Goal: Task Accomplishment & Management: Complete application form

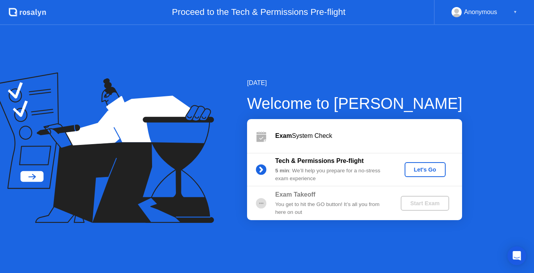
click at [425, 167] on div "Let's Go" at bounding box center [425, 169] width 35 height 6
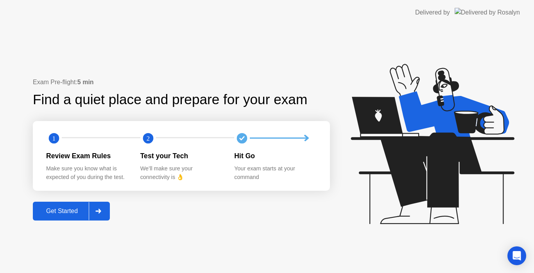
click at [70, 210] on div "Get Started" at bounding box center [62, 210] width 54 height 7
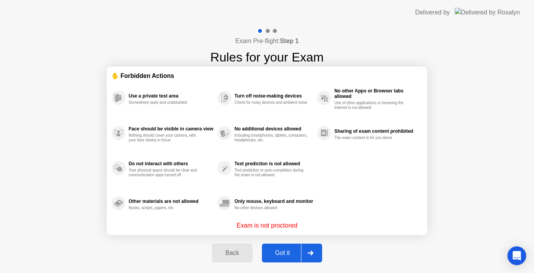
click at [280, 251] on div "Got it" at bounding box center [282, 252] width 37 height 7
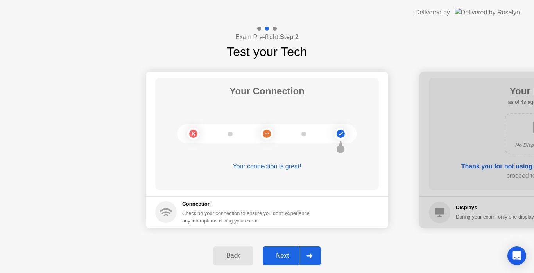
click at [280, 256] on div "Next" at bounding box center [282, 255] width 35 height 7
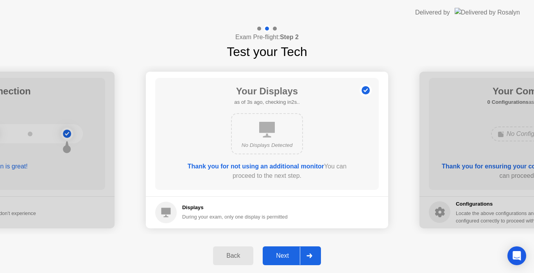
click at [285, 256] on div "Next" at bounding box center [282, 255] width 35 height 7
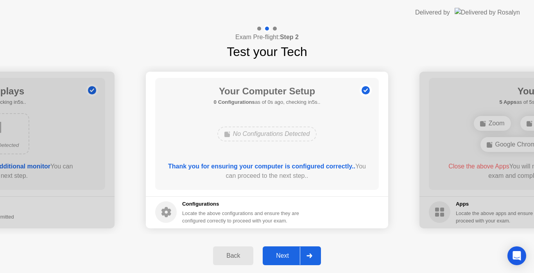
click at [279, 255] on div "Next" at bounding box center [282, 255] width 35 height 7
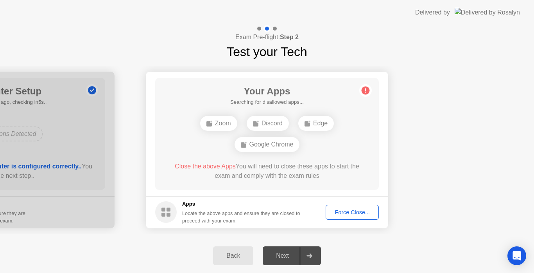
click at [349, 212] on div "Force Close..." at bounding box center [352, 212] width 48 height 6
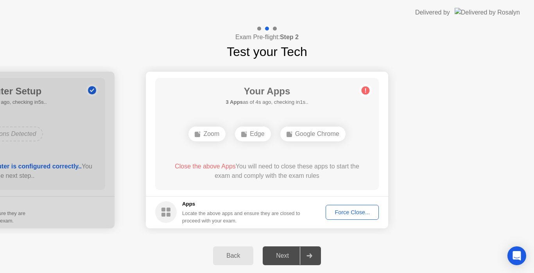
click at [346, 211] on div "Force Close..." at bounding box center [352, 212] width 48 height 6
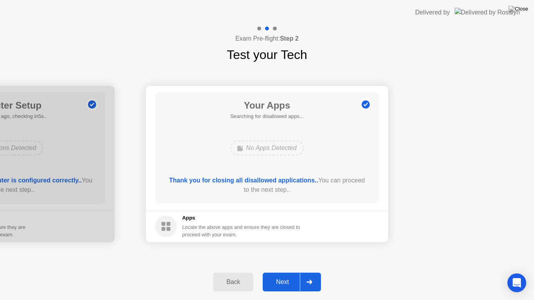
click at [285, 272] on div "Next" at bounding box center [282, 282] width 35 height 7
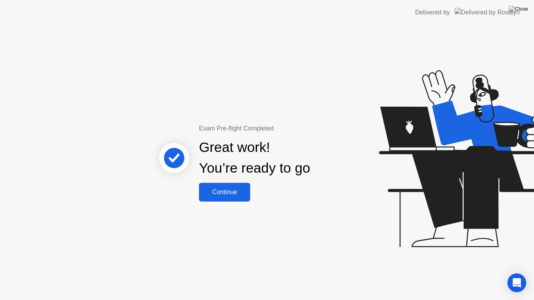
click at [218, 191] on div "Continue" at bounding box center [224, 192] width 47 height 7
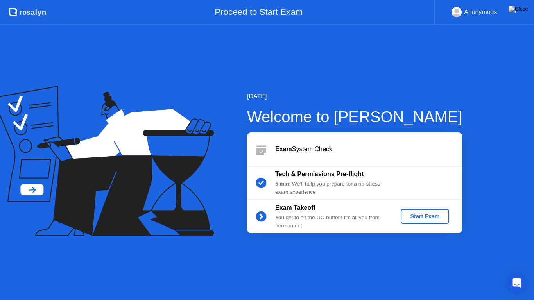
click at [425, 215] on div "Start Exam" at bounding box center [425, 216] width 42 height 6
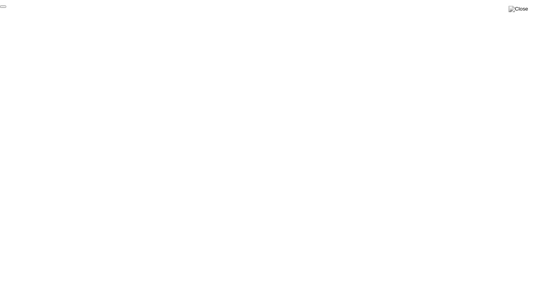
click div "End Proctoring Session"
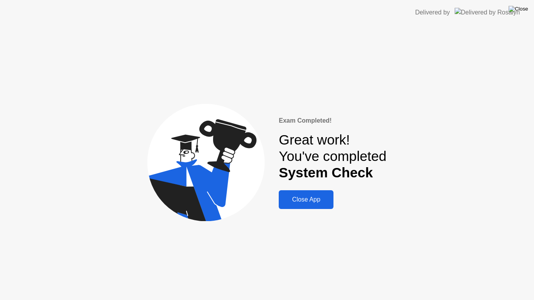
click at [525, 9] on img at bounding box center [519, 9] width 20 height 6
click at [303, 198] on div "Close App" at bounding box center [306, 199] width 50 height 7
